Goal: Task Accomplishment & Management: Use online tool/utility

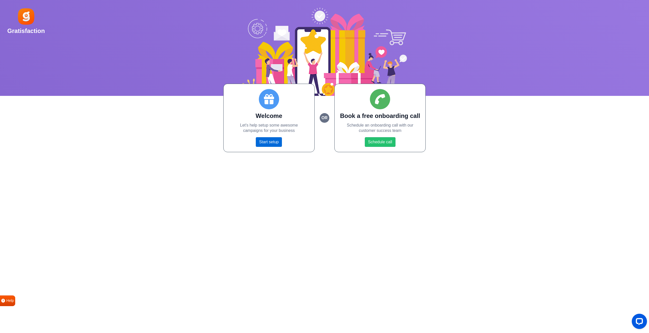
click at [267, 141] on link "Start setup" at bounding box center [269, 142] width 26 height 10
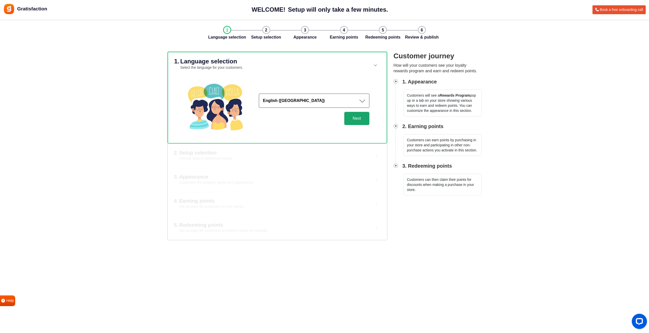
click at [365, 119] on button "Next" at bounding box center [356, 118] width 25 height 13
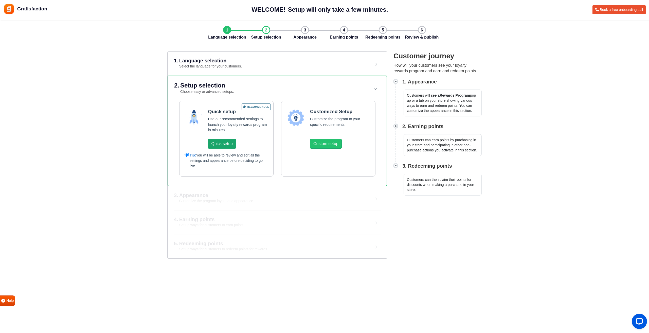
click at [220, 144] on button "Quick setup" at bounding box center [222, 144] width 28 height 10
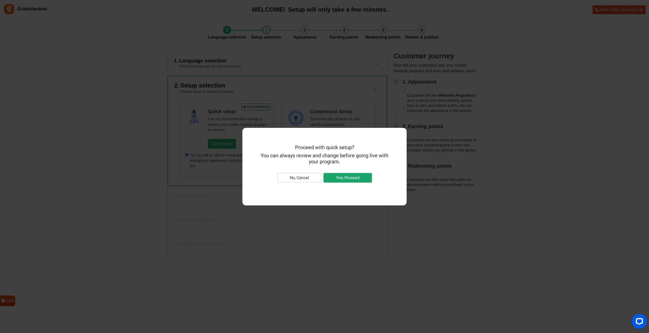
click at [358, 179] on button "Yes, Proceed" at bounding box center [348, 178] width 48 height 10
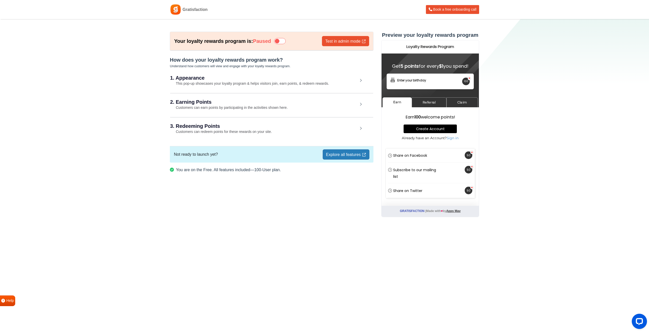
click at [215, 77] on h2 "1. Appearance" at bounding box center [264, 77] width 188 height 5
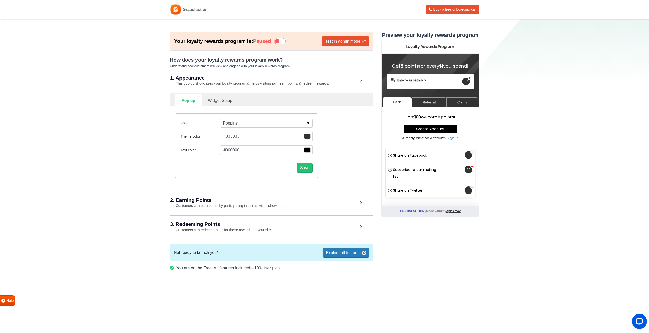
click at [233, 82] on small "This pop-up showcases your loyalty program & helps visitors join, earn points, …" at bounding box center [249, 83] width 159 height 4
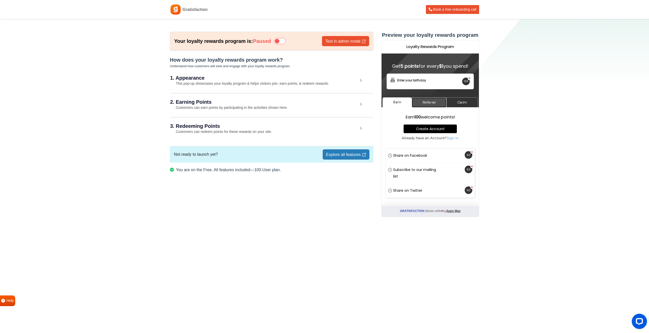
click at [425, 104] on link "Referral" at bounding box center [429, 102] width 35 height 10
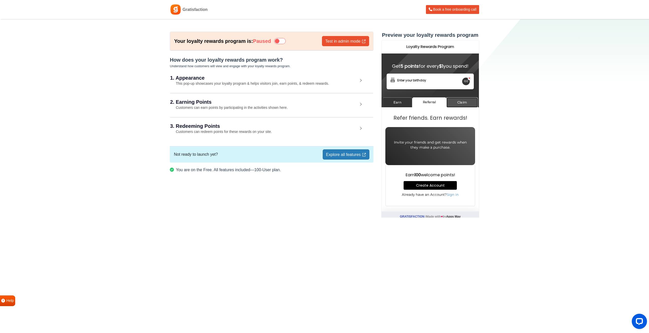
click at [457, 103] on link "Claim" at bounding box center [461, 102] width 31 height 10
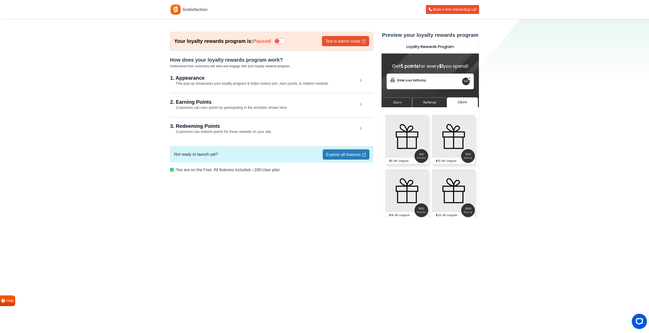
click at [241, 105] on div "2. Earning Points Customers can earn points by participating in the activities …" at bounding box center [271, 105] width 203 height 24
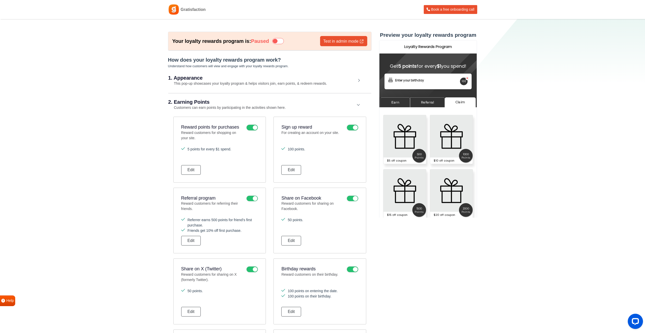
click at [224, 89] on div "1. Appearance This pop-up showcases your loyalty program & helps visitors join,…" at bounding box center [269, 80] width 203 height 23
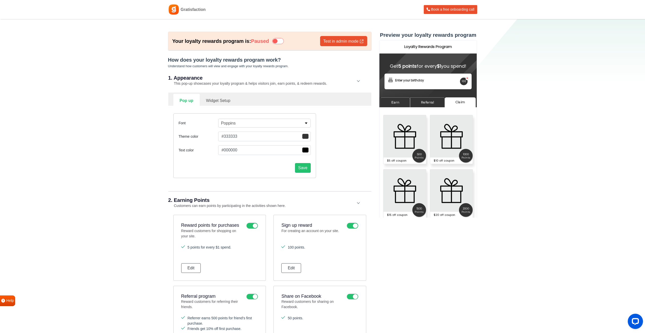
click at [243, 66] on small "Understand how customers will view and engage with your loyalty rewards program." at bounding box center [228, 66] width 121 height 4
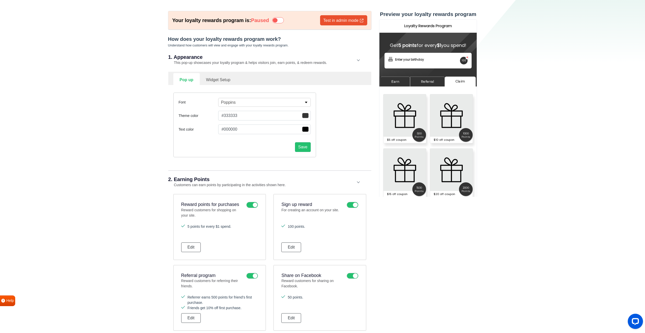
scroll to position [25, 0]
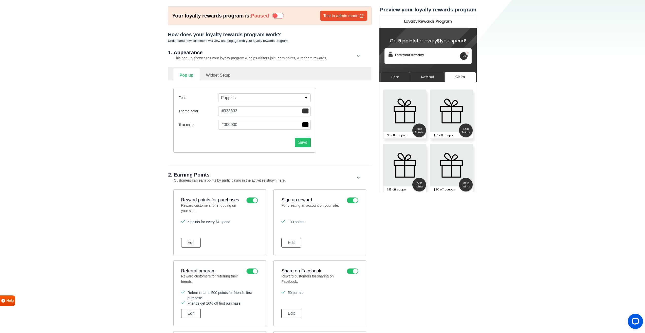
click at [280, 15] on icon at bounding box center [278, 16] width 12 height 6
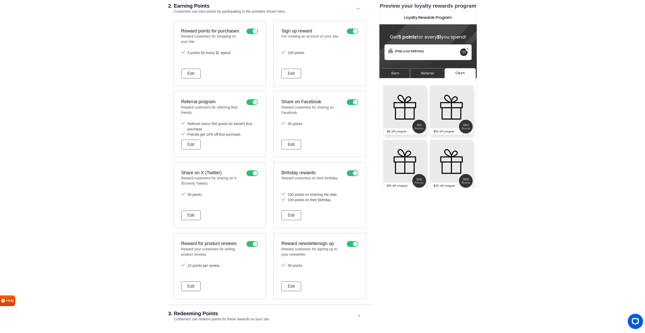
scroll to position [308, 0]
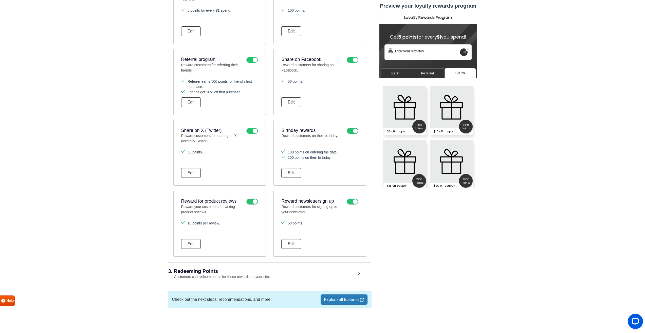
click at [233, 274] on div "3. Redeeming Points Customers can redeem points for these rewards on your site." at bounding box center [269, 274] width 203 height 24
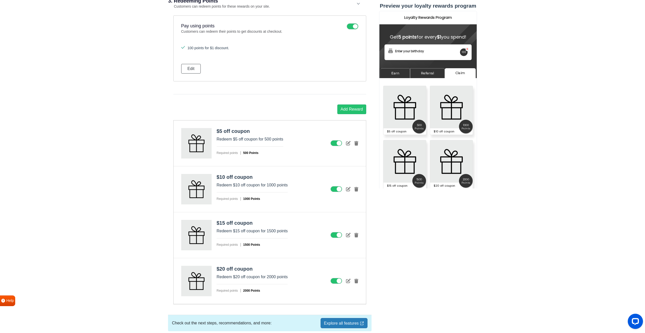
scroll to position [602, 0]
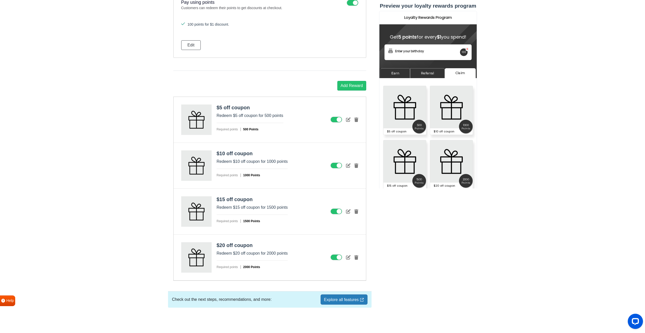
click at [341, 300] on link "Explore all features" at bounding box center [344, 299] width 47 height 10
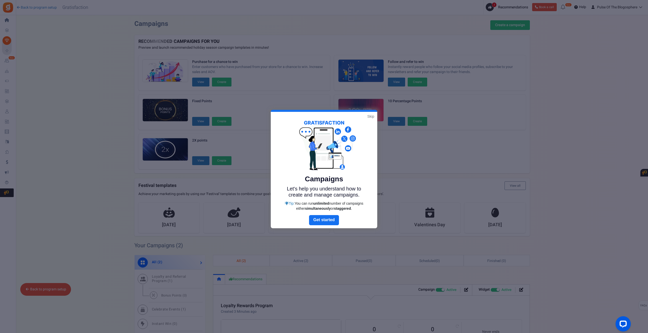
click at [374, 117] on link "Skip" at bounding box center [370, 116] width 7 height 5
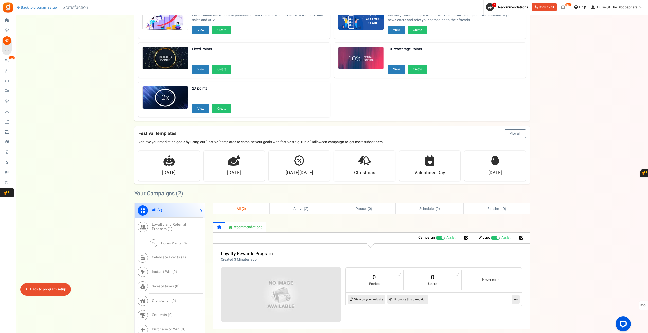
scroll to position [27, 0]
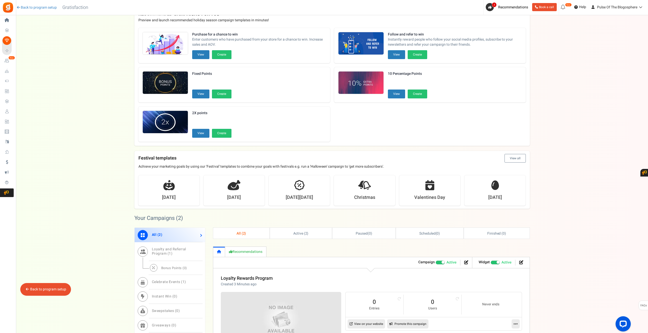
click at [510, 158] on button "View all" at bounding box center [515, 158] width 21 height 9
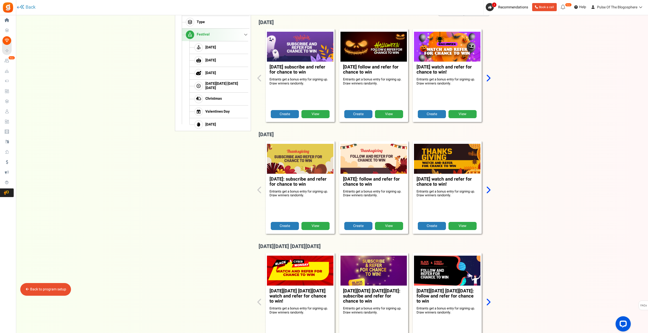
scroll to position [0, 0]
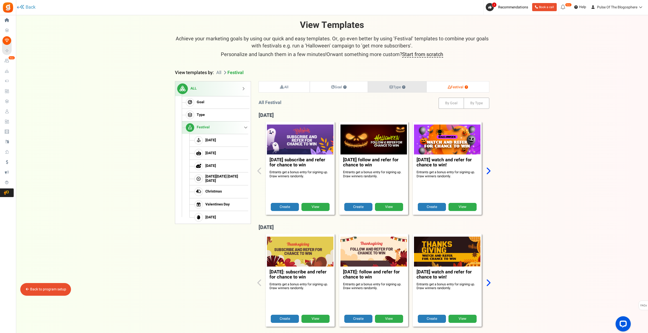
click at [392, 87] on strong "Type ?" at bounding box center [397, 86] width 16 height 5
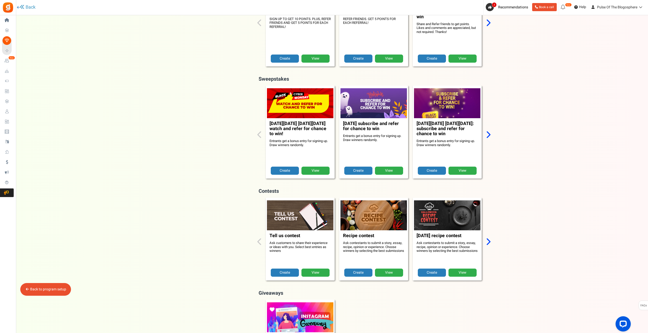
scroll to position [202, 0]
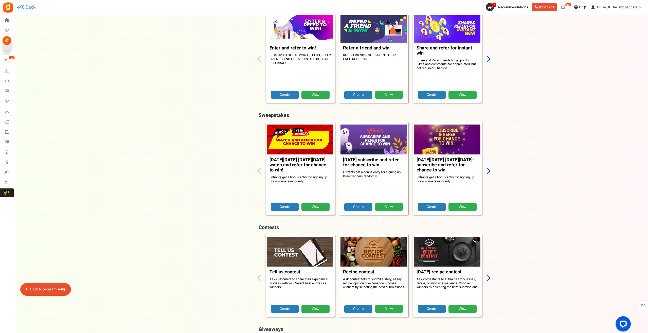
click at [490, 164] on div "× Choose the type of campaign you’d like to set up Instant win Instantly reward…" at bounding box center [332, 118] width 406 height 601
click at [490, 167] on icon "Next slide" at bounding box center [488, 171] width 5 height 8
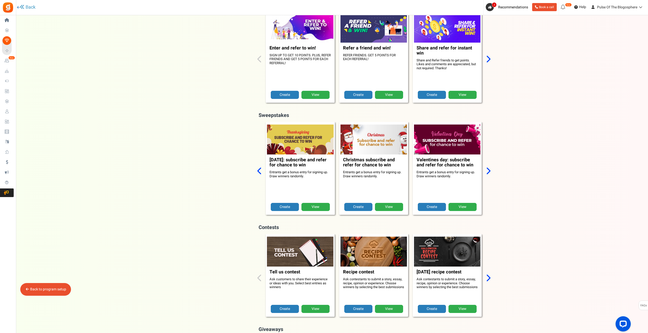
click at [490, 167] on icon "Next slide" at bounding box center [488, 171] width 5 height 8
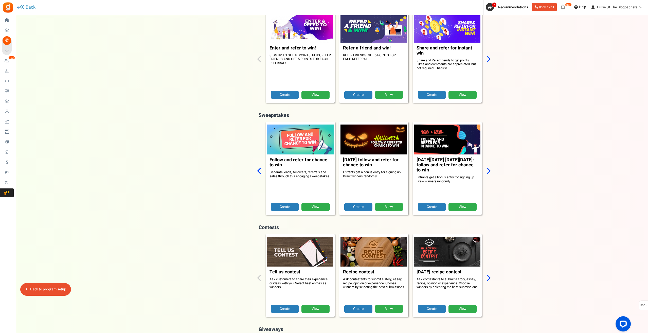
click at [490, 167] on icon "Next slide" at bounding box center [488, 171] width 5 height 8
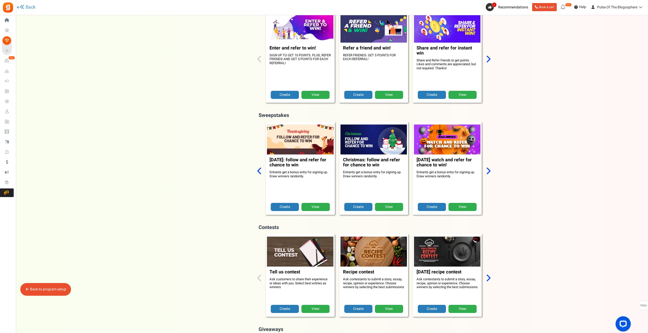
click at [490, 167] on icon "Next slide" at bounding box center [488, 171] width 5 height 8
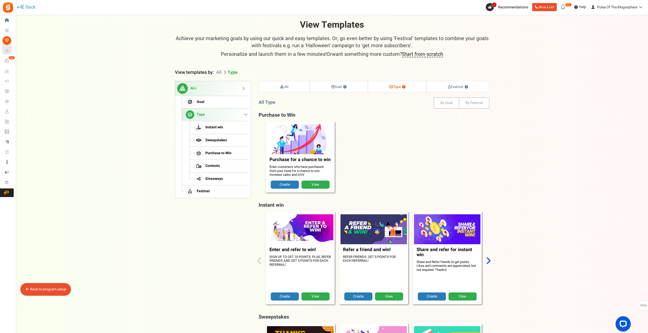
scroll to position [0, 0]
click at [336, 88] on strong "Goal ?" at bounding box center [339, 86] width 16 height 5
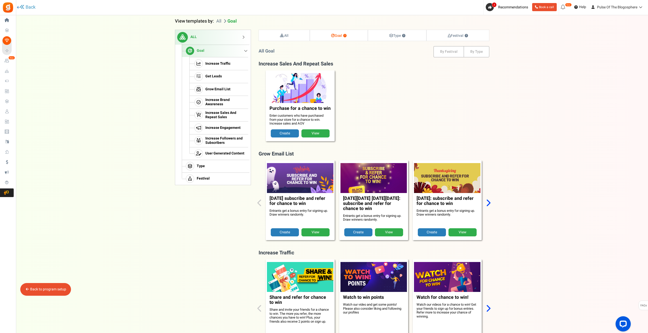
scroll to position [52, 0]
click at [297, 33] on link "All" at bounding box center [284, 35] width 51 height 11
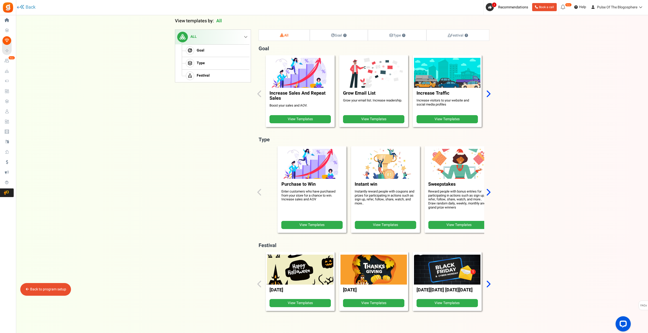
click at [377, 190] on figcaption "Instant win Instantly reward people with coupons and prizes for participating i…" at bounding box center [385, 200] width 66 height 42
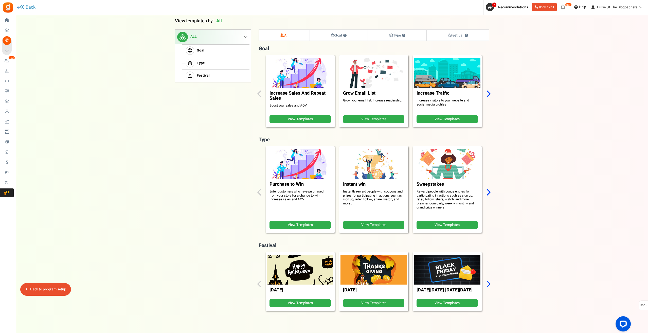
click at [489, 193] on icon "Next slide" at bounding box center [488, 192] width 5 height 8
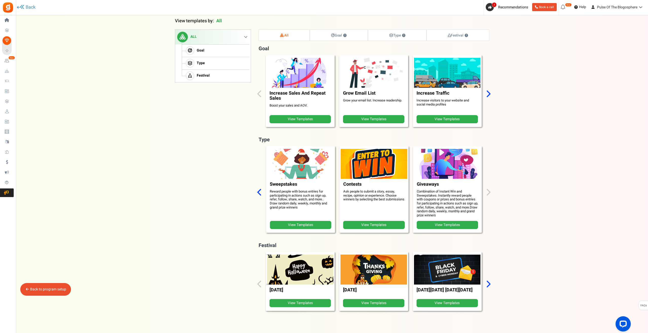
click at [491, 193] on div "× Choose the type of campaign you’d like to set up Instant win Instantly reward…" at bounding box center [332, 143] width 406 height 348
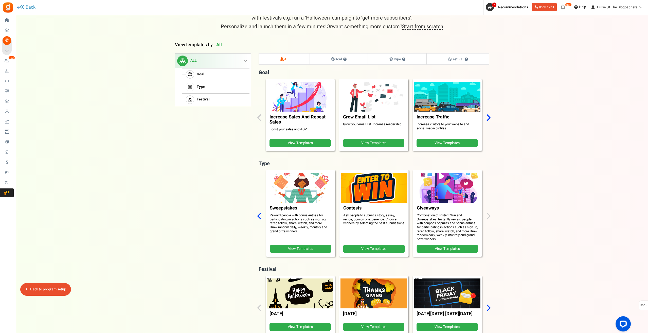
scroll to position [1, 0]
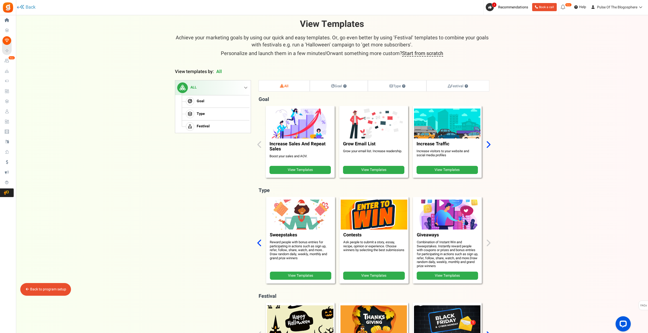
click at [451, 170] on link "View Templates" at bounding box center [447, 170] width 61 height 8
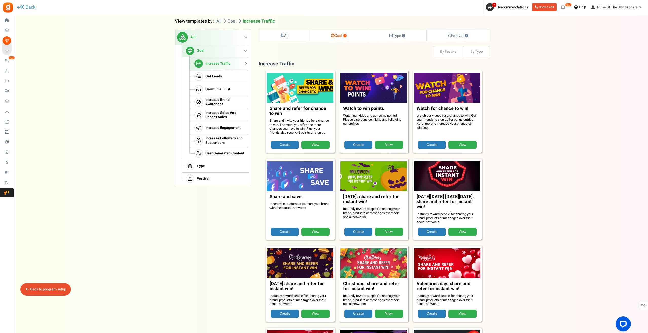
scroll to position [52, 0]
